Goal: Task Accomplishment & Management: Manage account settings

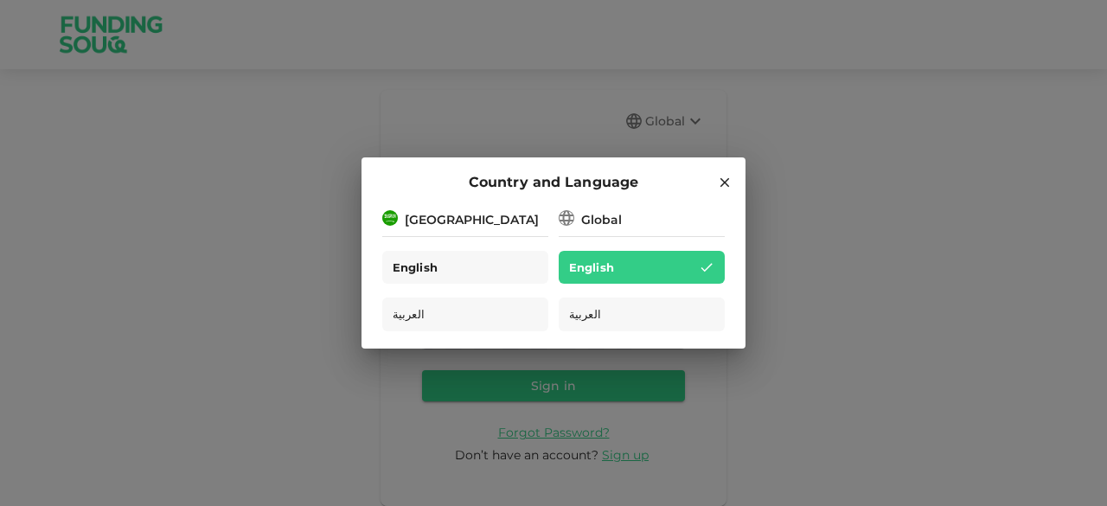
click at [505, 259] on div "English" at bounding box center [465, 268] width 166 height 34
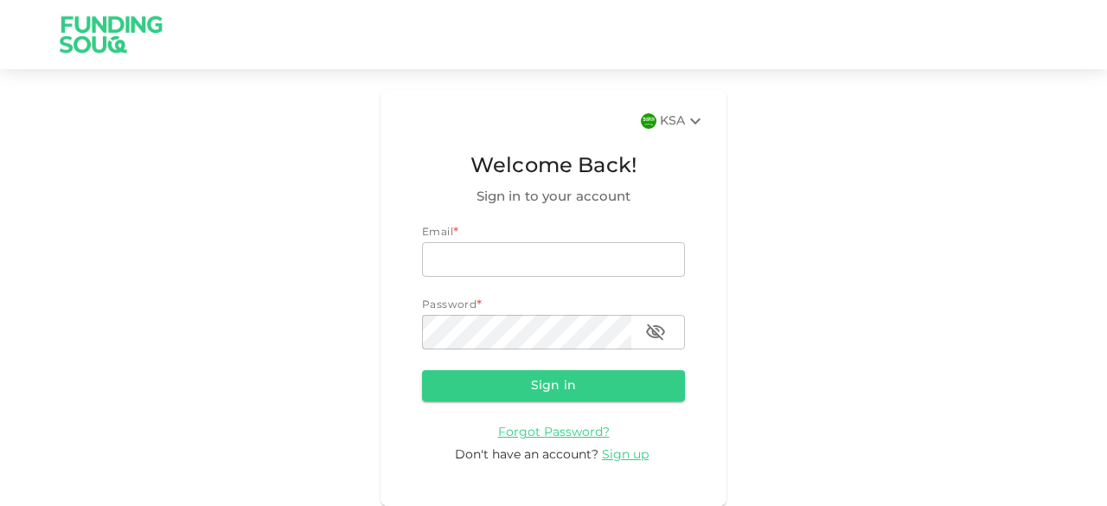
type input "[EMAIL_ADDRESS][DOMAIN_NAME]"
click at [545, 382] on button "Sign in" at bounding box center [553, 385] width 263 height 31
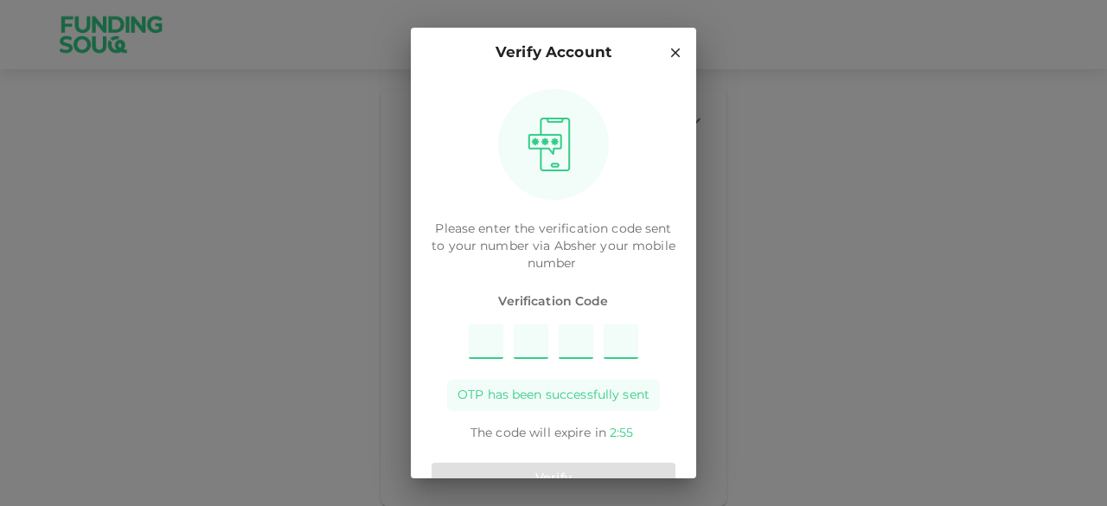
type input "5"
type input "7"
type input "1"
type input "9"
click at [634, 472] on button "Verify" at bounding box center [553, 478] width 244 height 31
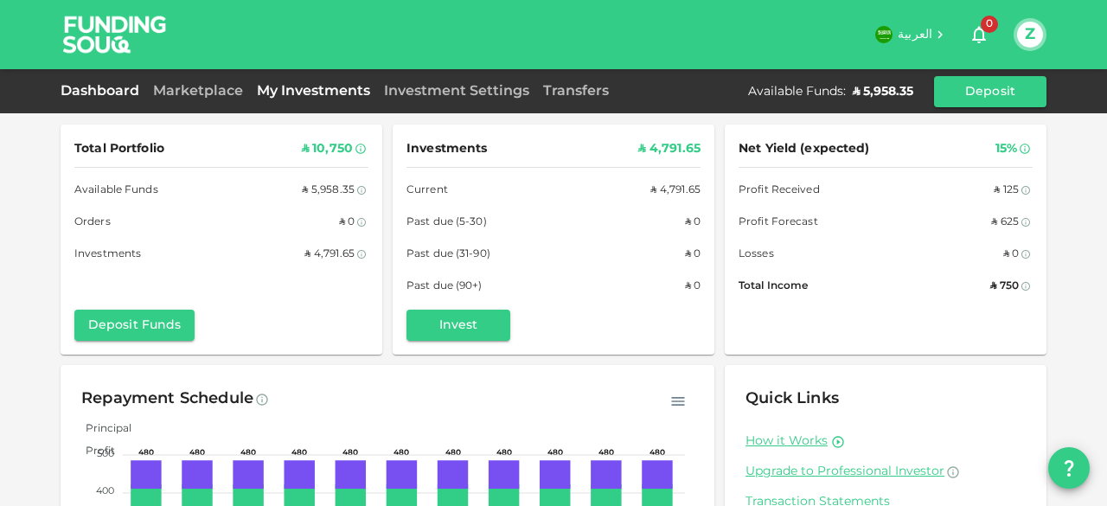
click at [304, 94] on link "My Investments" at bounding box center [313, 91] width 127 height 13
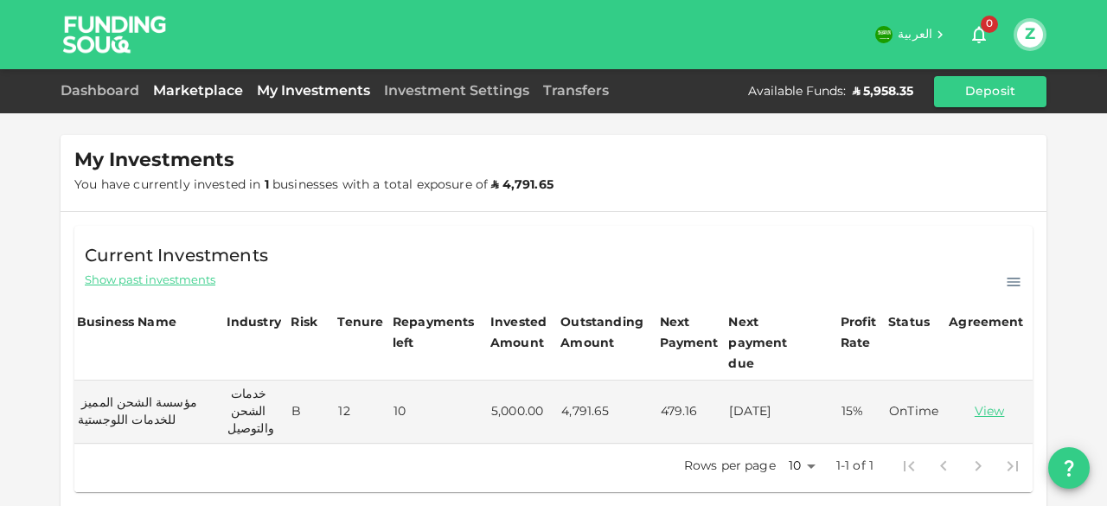
click at [216, 91] on link "Marketplace" at bounding box center [198, 91] width 104 height 13
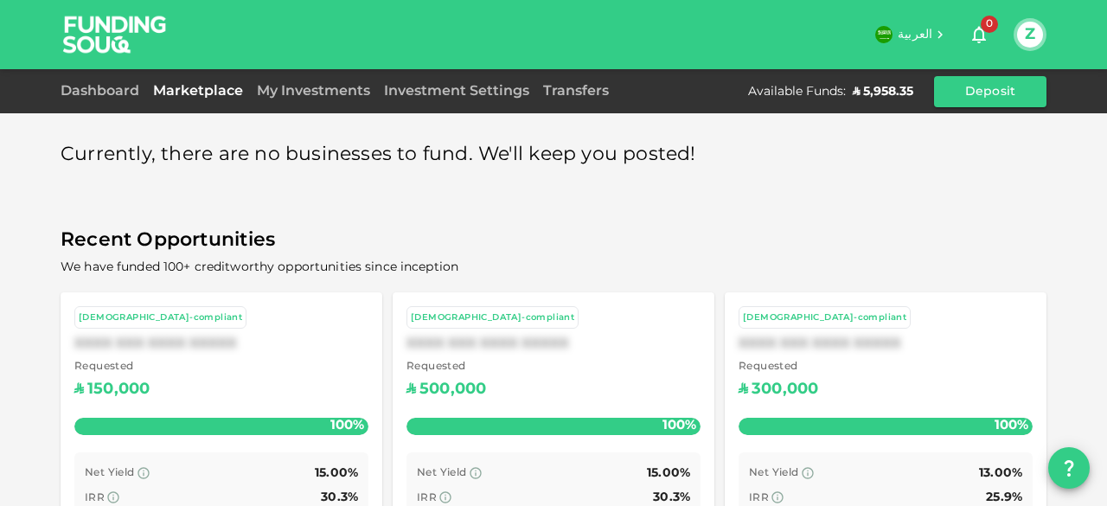
click at [930, 38] on span "العربية" at bounding box center [915, 35] width 35 height 12
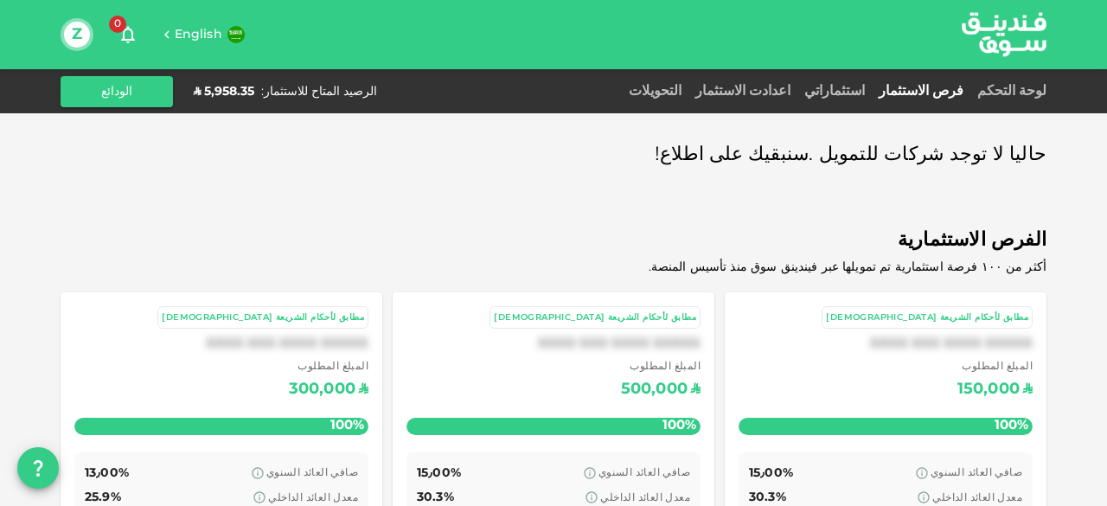
click at [188, 34] on span "English" at bounding box center [199, 35] width 48 height 12
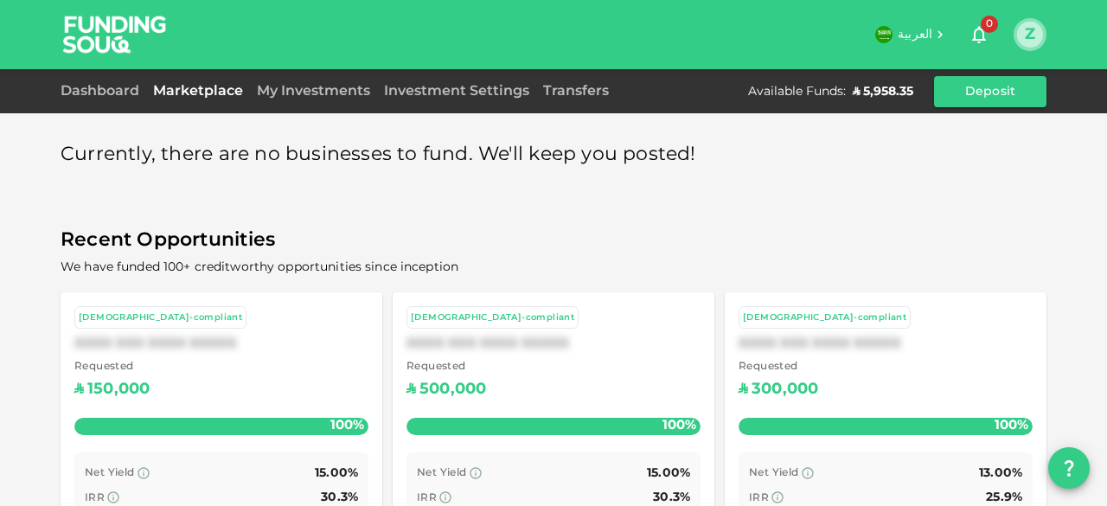
click at [1026, 35] on button "Z" at bounding box center [1030, 35] width 26 height 26
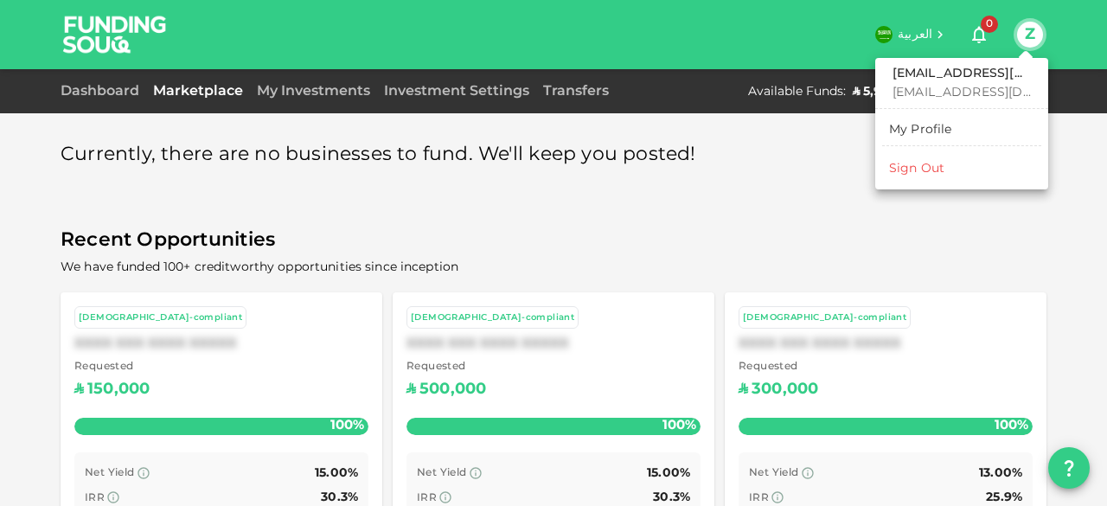
click at [951, 165] on li "Sign Out" at bounding box center [961, 169] width 159 height 28
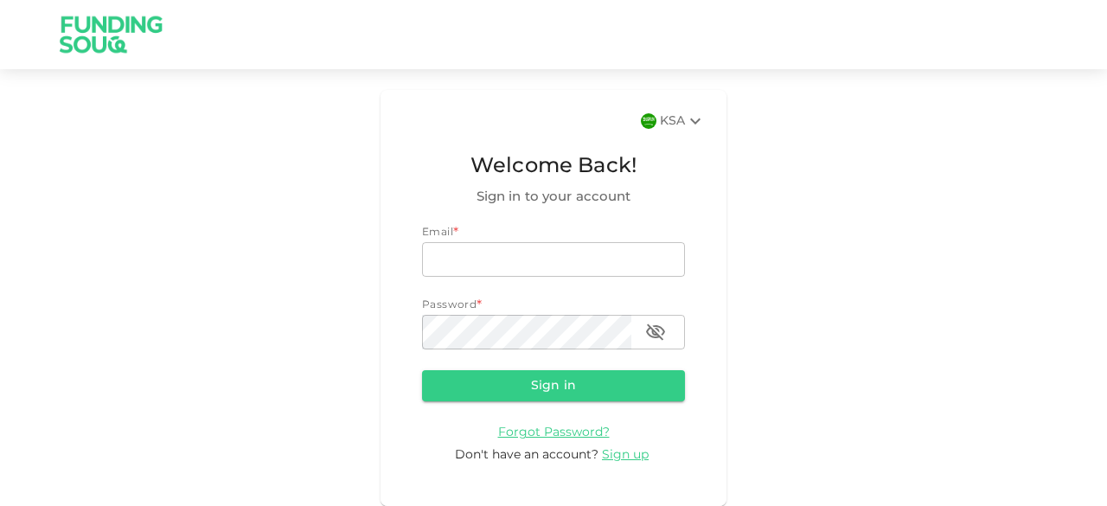
type input "[EMAIL_ADDRESS][DOMAIN_NAME]"
click at [662, 125] on div "KSA" at bounding box center [683, 121] width 46 height 21
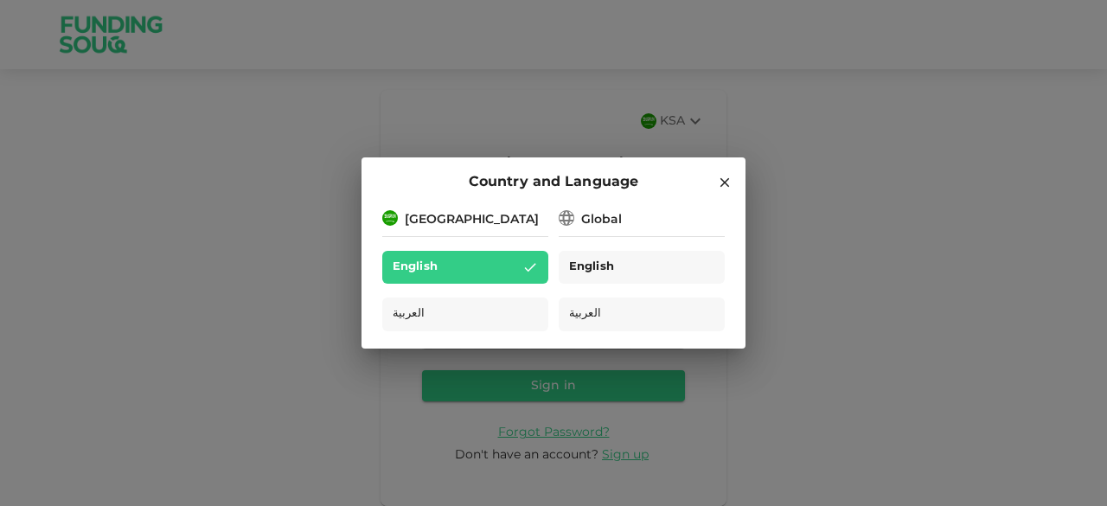
click at [600, 269] on span "English" at bounding box center [591, 268] width 45 height 20
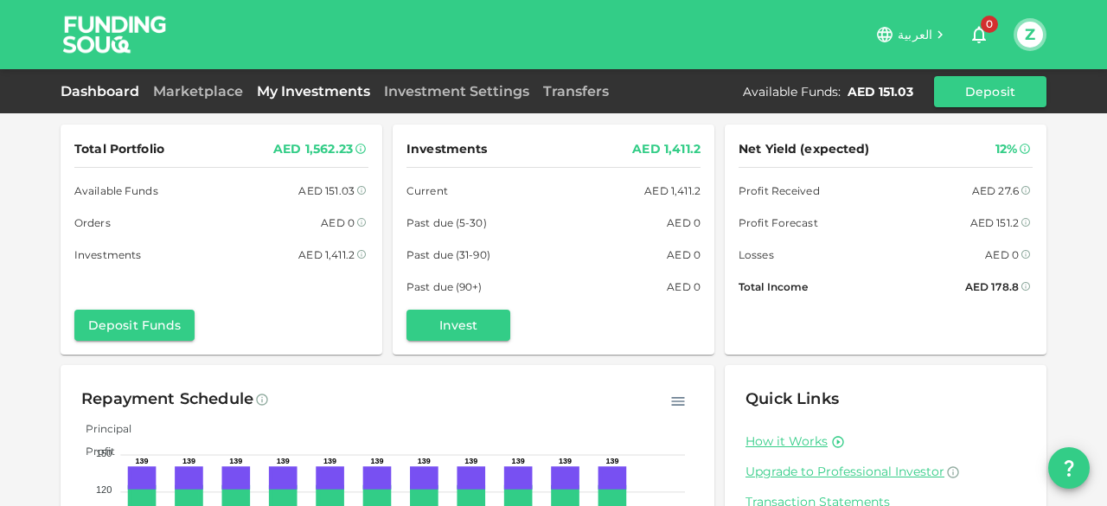
click at [334, 91] on link "My Investments" at bounding box center [313, 91] width 127 height 16
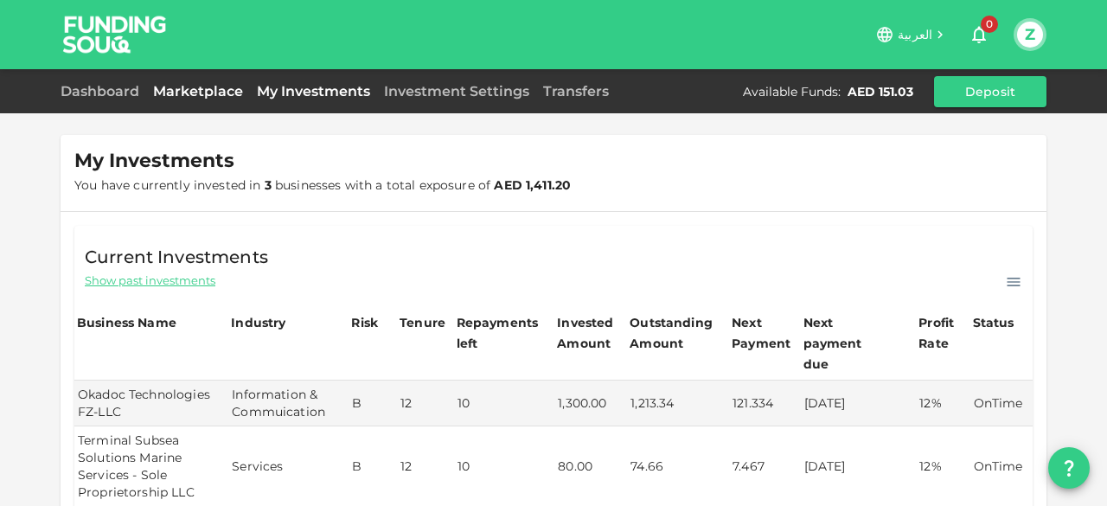
click at [201, 94] on link "Marketplace" at bounding box center [198, 91] width 104 height 16
